Goal: Find specific page/section: Find specific page/section

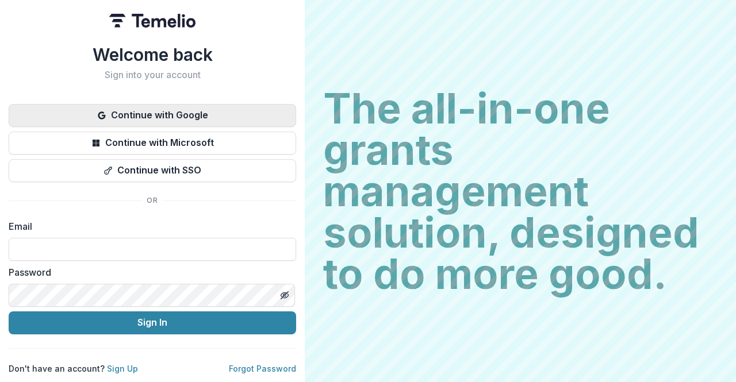
click at [162, 105] on button "Continue with Google" at bounding box center [152, 115] width 287 height 23
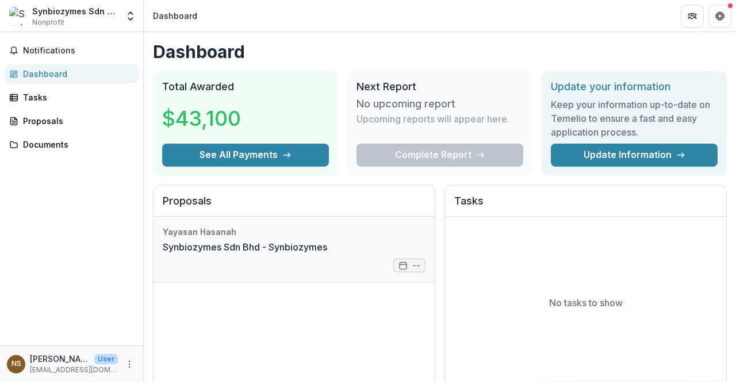
click at [242, 247] on link "Synbiozymes Sdn Bhd - Synbiozymes" at bounding box center [245, 247] width 164 height 14
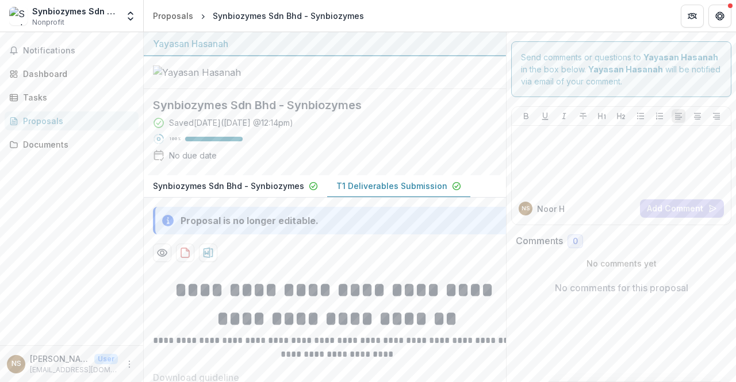
click at [242, 192] on p "Synbiozymes Sdn Bhd - Synbiozymes" at bounding box center [228, 186] width 151 height 12
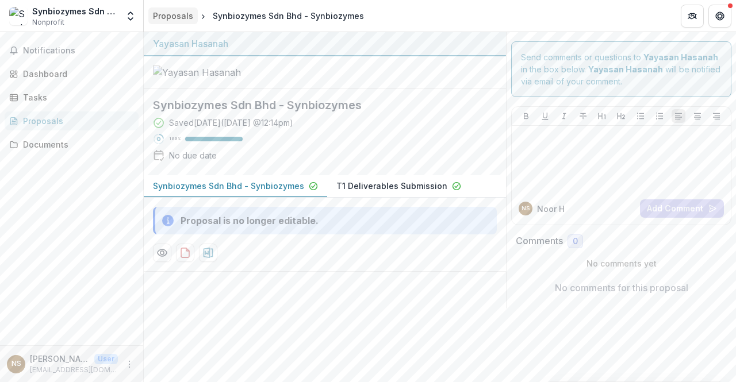
click at [180, 22] on link "Proposals" at bounding box center [172, 15] width 49 height 17
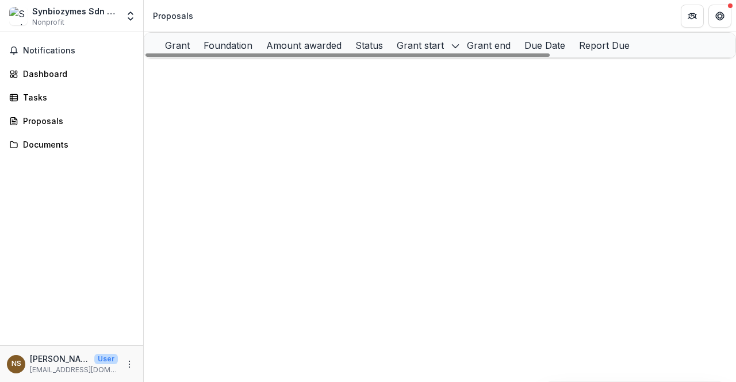
click at [263, 75] on link "Synbiozymes Sdn Bhd - Synbiozymes" at bounding box center [255, 71] width 151 height 10
